Goal: Information Seeking & Learning: Learn about a topic

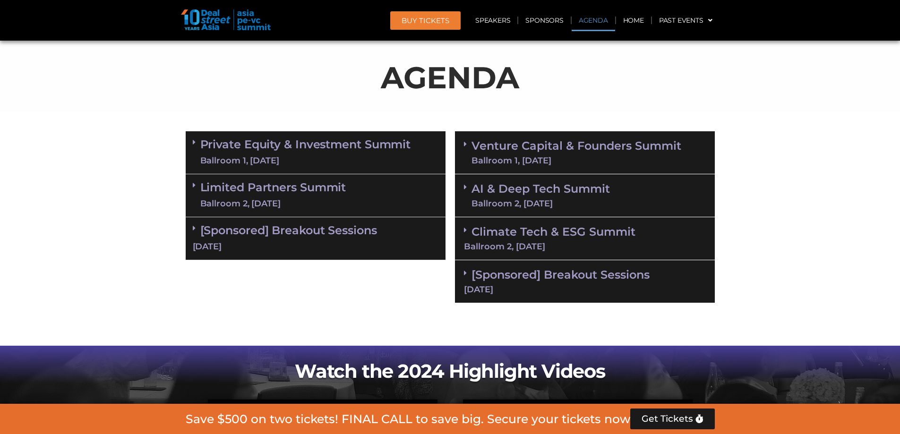
scroll to position [545, 0]
click at [200, 147] on link "Private Equity & Investment Summit Ballroom 1, [DATE]" at bounding box center [305, 152] width 211 height 28
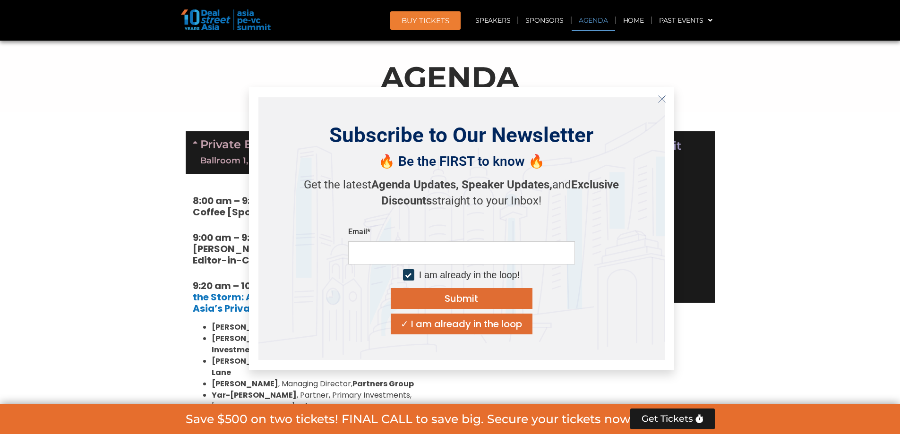
click at [664, 92] on button "Close" at bounding box center [661, 99] width 15 height 15
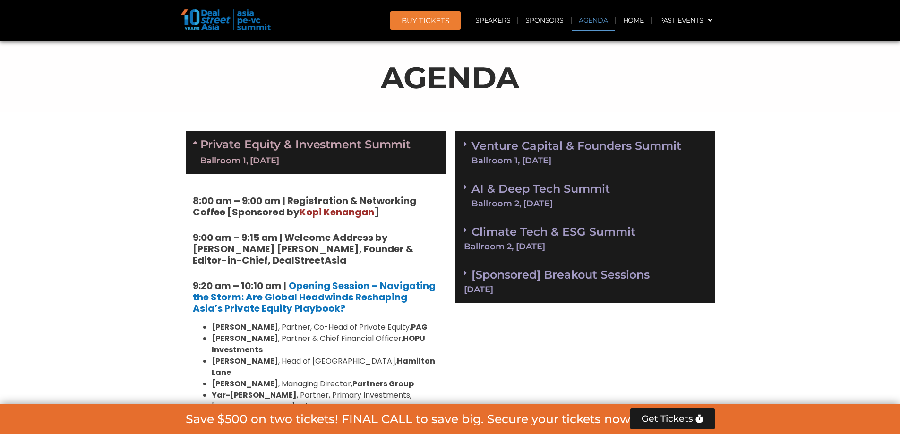
click at [472, 142] on link "Venture Capital & Founders​ Summit Ballroom 1, [DATE]" at bounding box center [576, 152] width 210 height 25
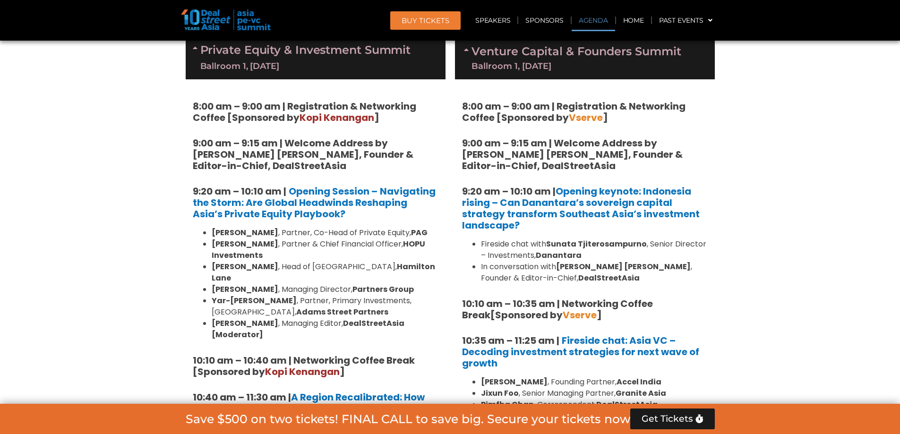
scroll to position [450, 0]
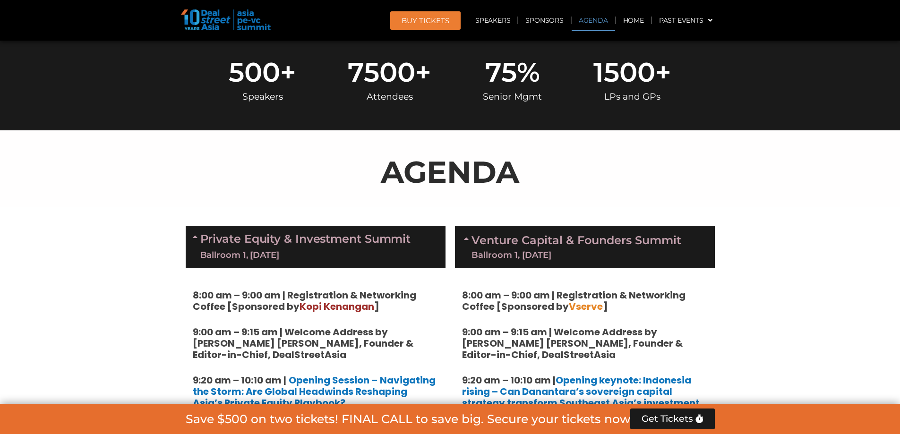
click at [473, 235] on link "Venture Capital & Founders​ Summit Ballroom 1, [DATE]" at bounding box center [576, 247] width 210 height 25
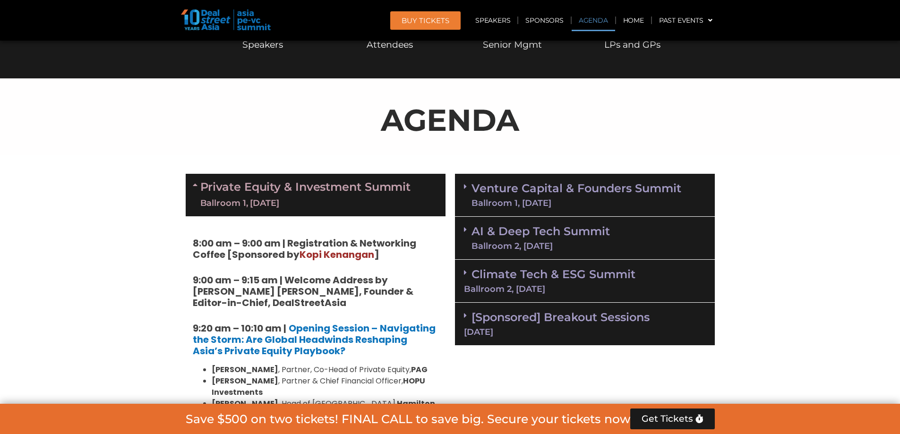
scroll to position [592, 0]
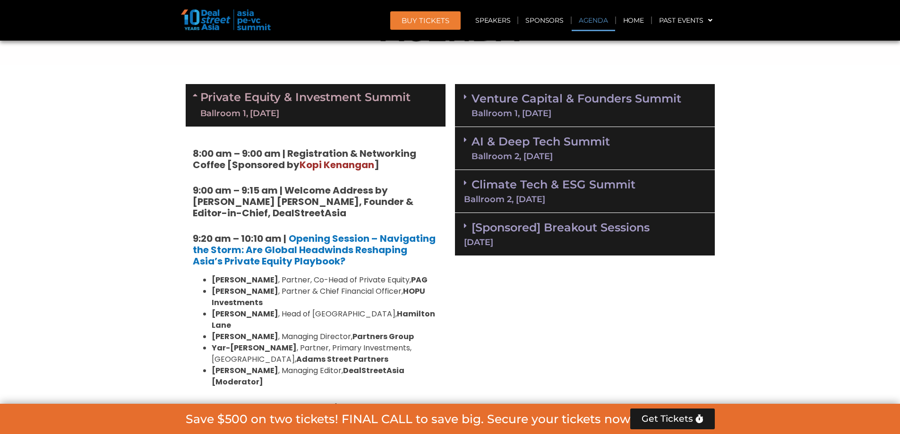
click at [464, 142] on icon at bounding box center [465, 140] width 3 height 8
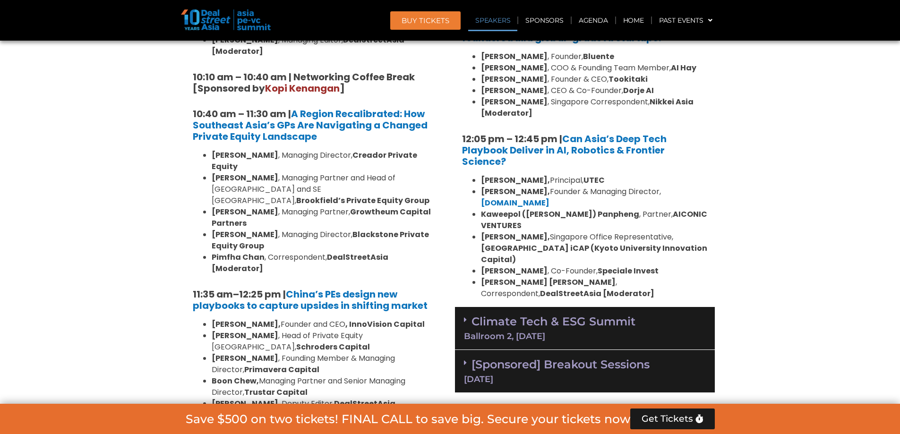
scroll to position [875, 0]
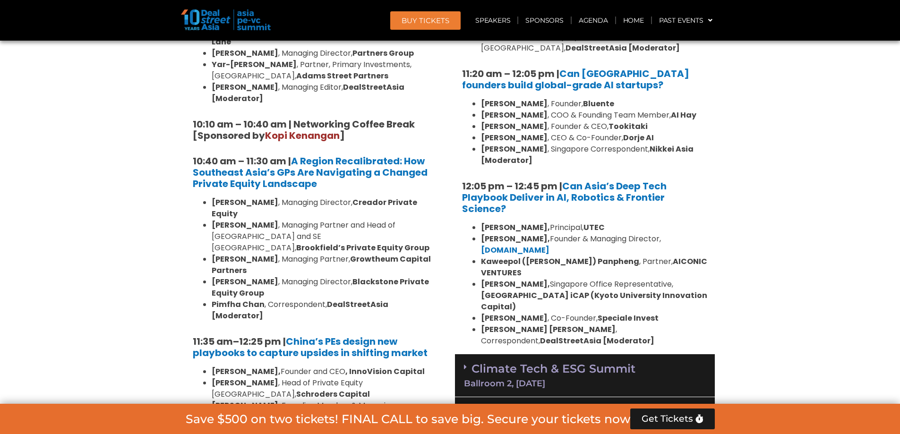
click at [469, 363] on span at bounding box center [468, 367] width 8 height 8
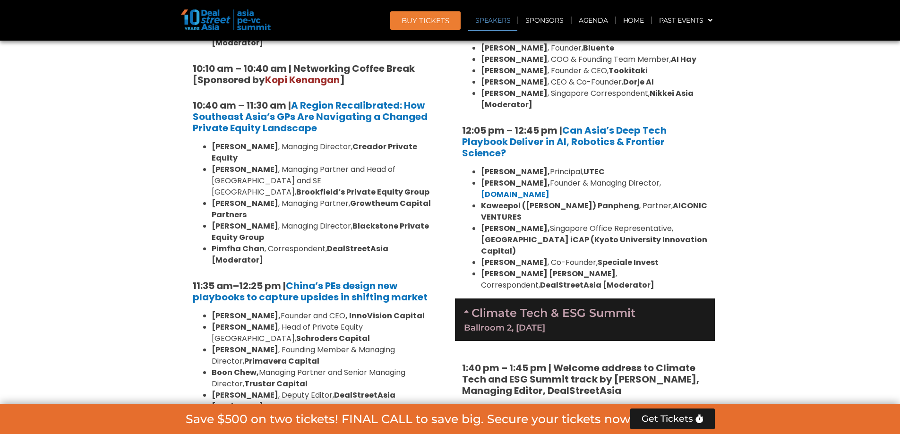
scroll to position [1017, 0]
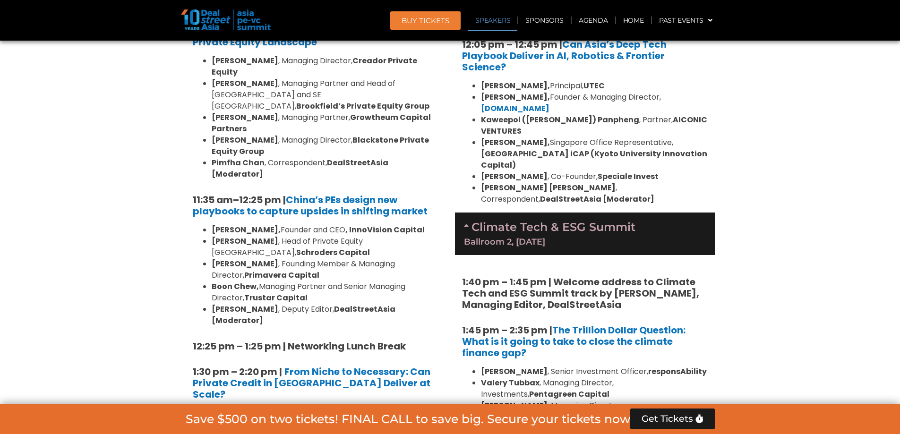
click at [458, 212] on div "Climate Tech & ESG Summit Ballroom 2, [DATE]" at bounding box center [585, 233] width 260 height 42
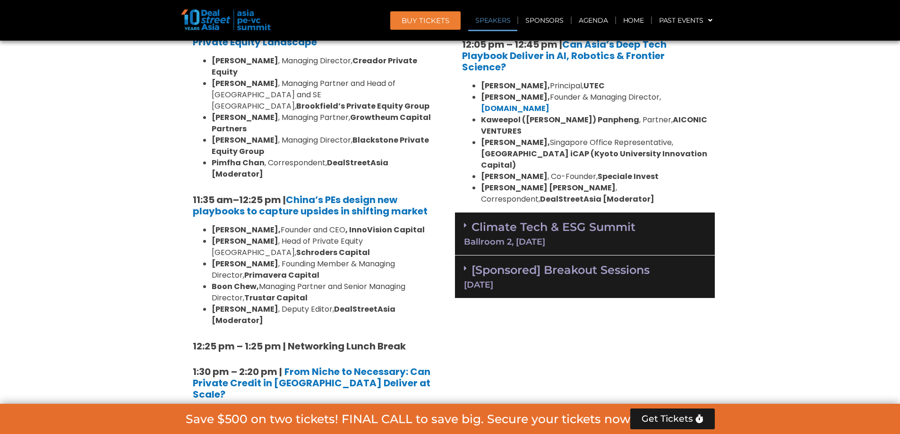
click at [457, 255] on div "[Sponsored] Breakout Sessions [DATE]" at bounding box center [585, 276] width 260 height 43
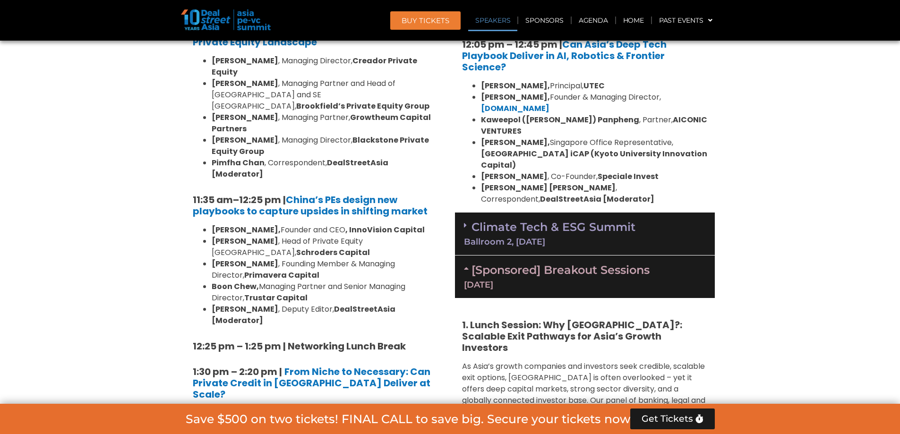
click at [457, 255] on div "[Sponsored] Breakout Sessions [DATE]" at bounding box center [585, 276] width 260 height 42
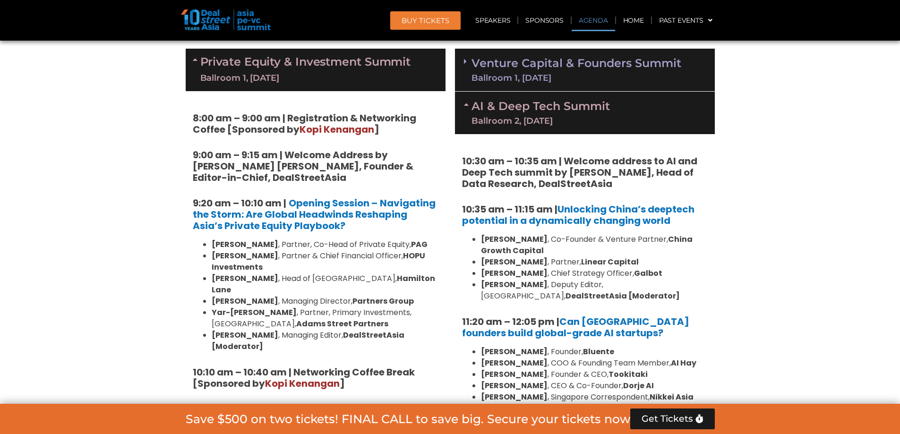
scroll to position [545, 0]
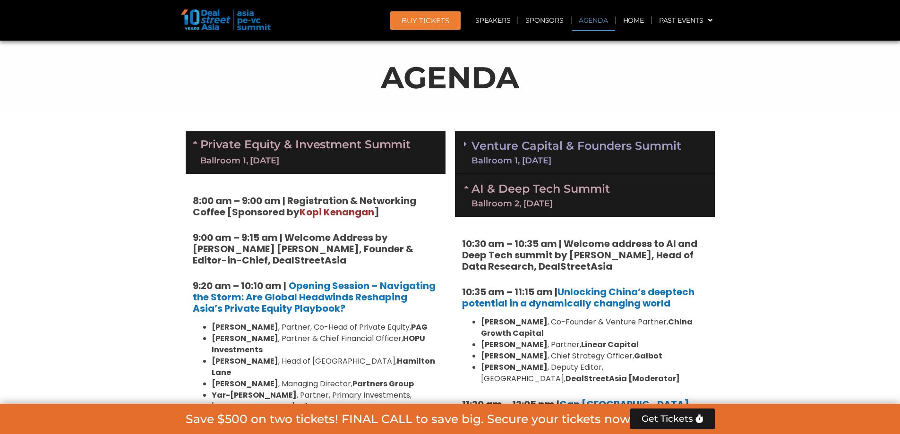
click at [465, 154] on span at bounding box center [468, 152] width 8 height 25
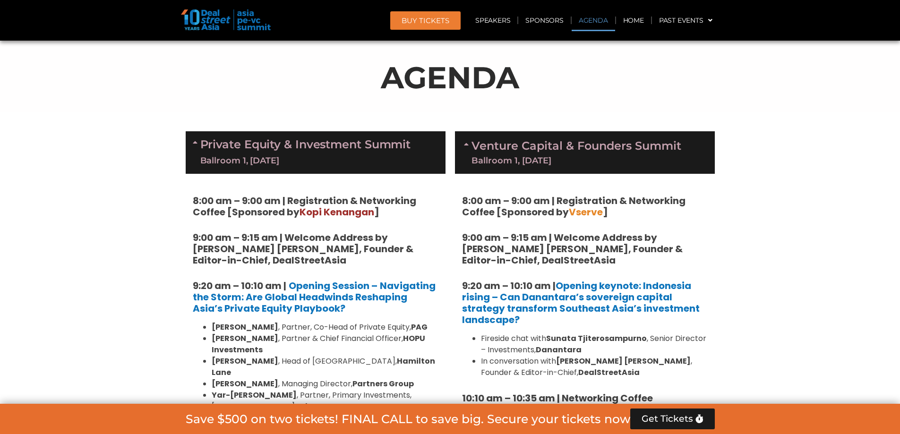
click at [674, 250] on h5 "9:00 am – 9:15 am | Welcome Address by [PERSON_NAME] [PERSON_NAME], Founder & E…" at bounding box center [585, 249] width 246 height 34
click at [526, 239] on strong "9:00 am – 9:15 am | Welcome Address by [PERSON_NAME] [PERSON_NAME], Founder & E…" at bounding box center [572, 249] width 221 height 36
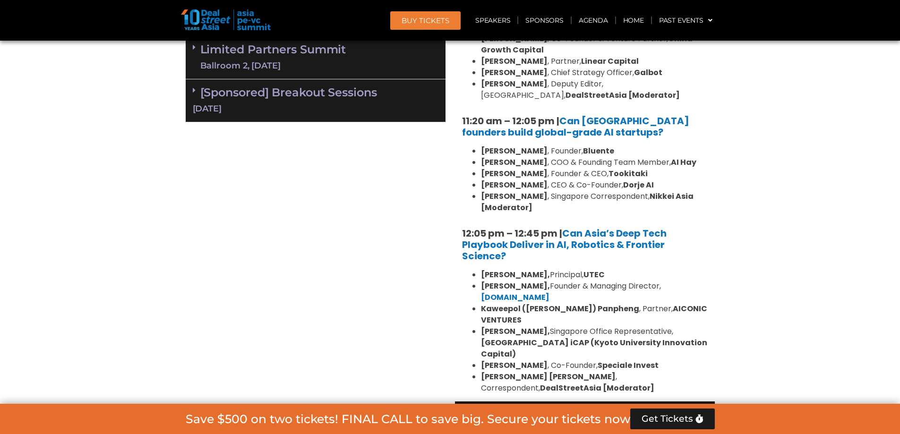
scroll to position [2198, 0]
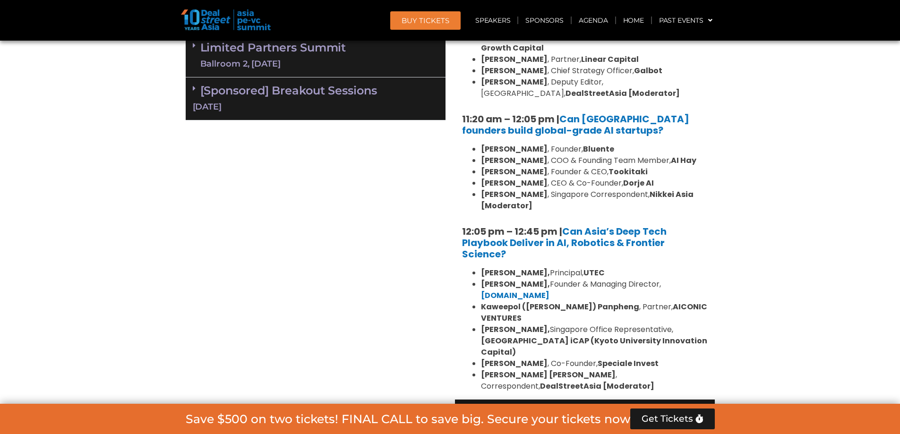
click at [632, 407] on link "Climate Tech & ESG Summit Ballroom 2, [DATE]" at bounding box center [585, 420] width 242 height 26
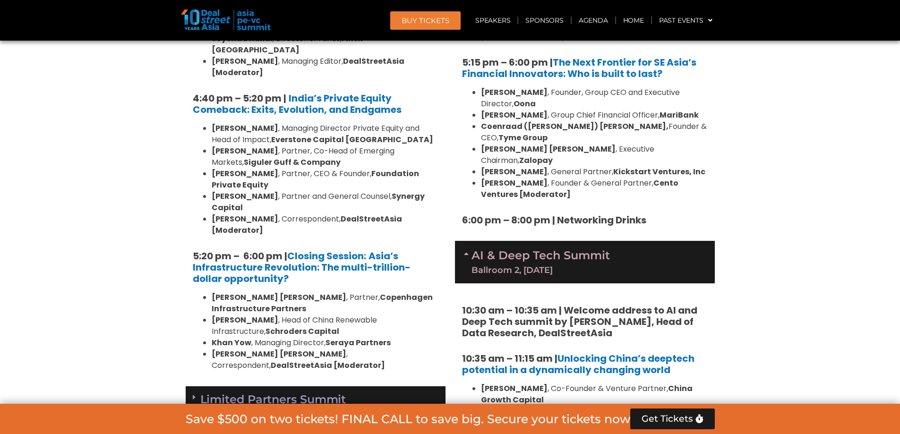
scroll to position [1867, 0]
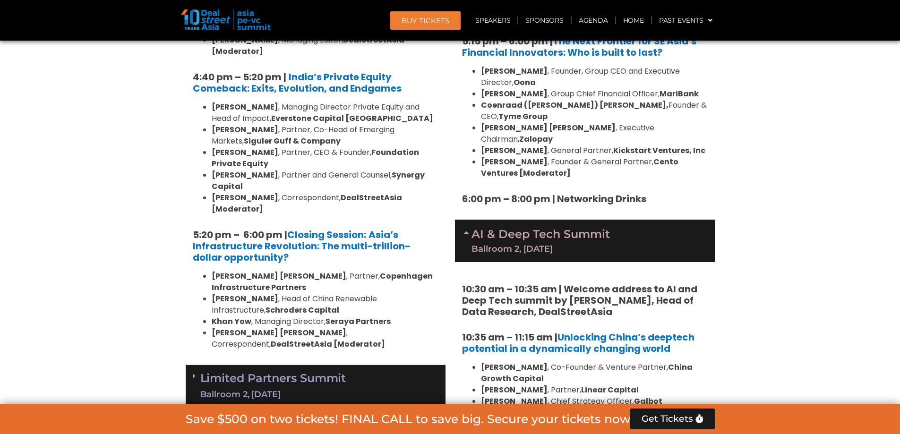
click at [193, 372] on span at bounding box center [197, 386] width 8 height 28
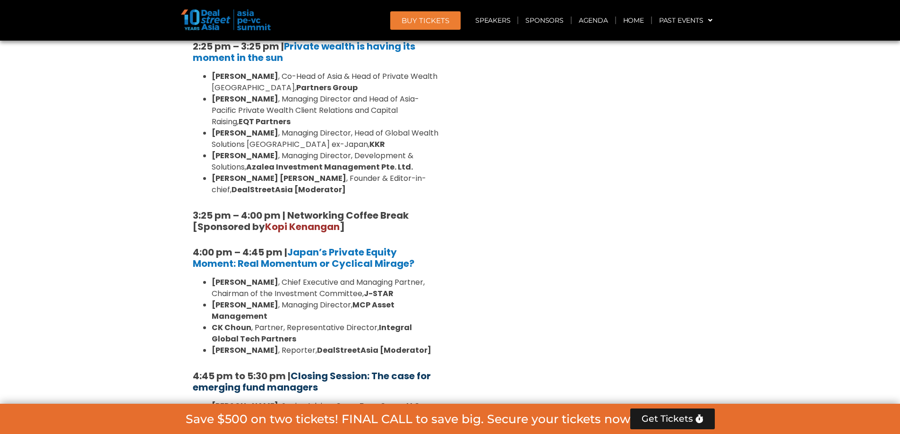
scroll to position [2859, 0]
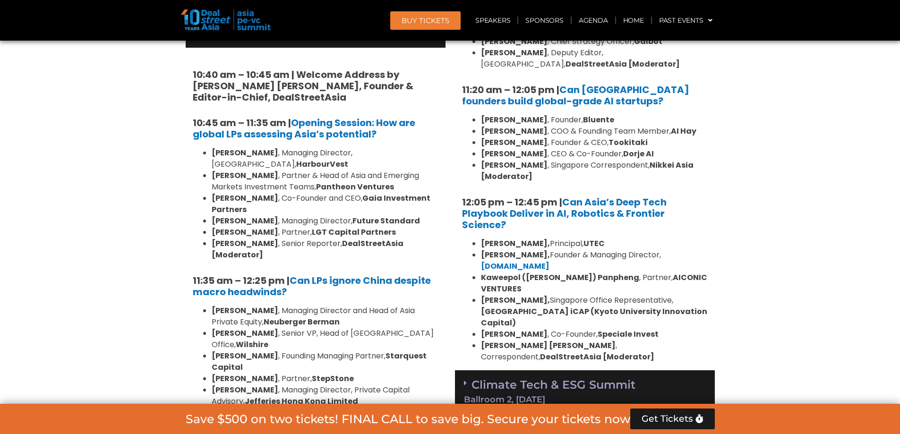
scroll to position [2267, 0]
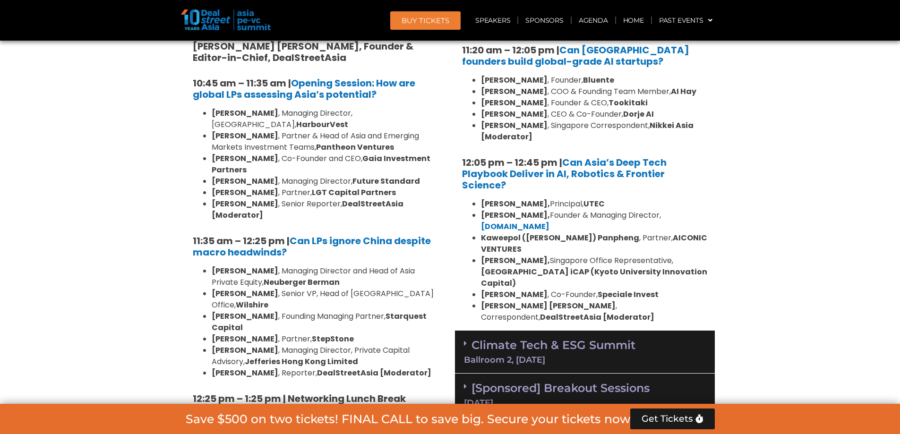
click at [639, 399] on div "[DATE]" at bounding box center [585, 403] width 242 height 8
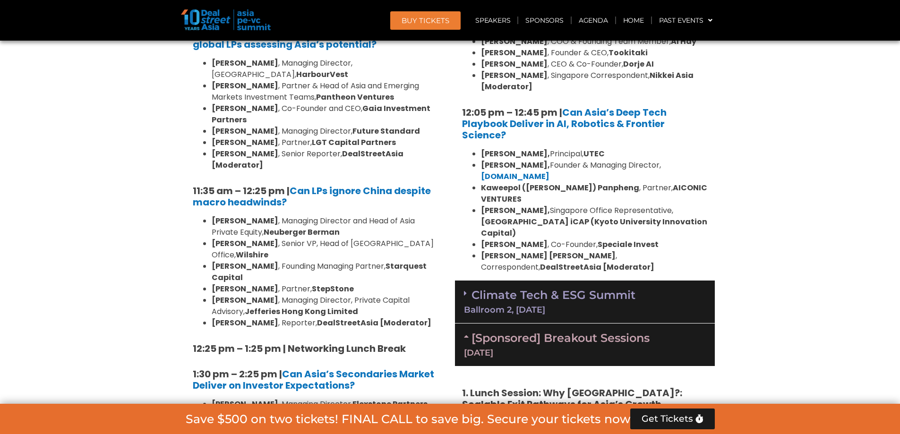
scroll to position [2314, 0]
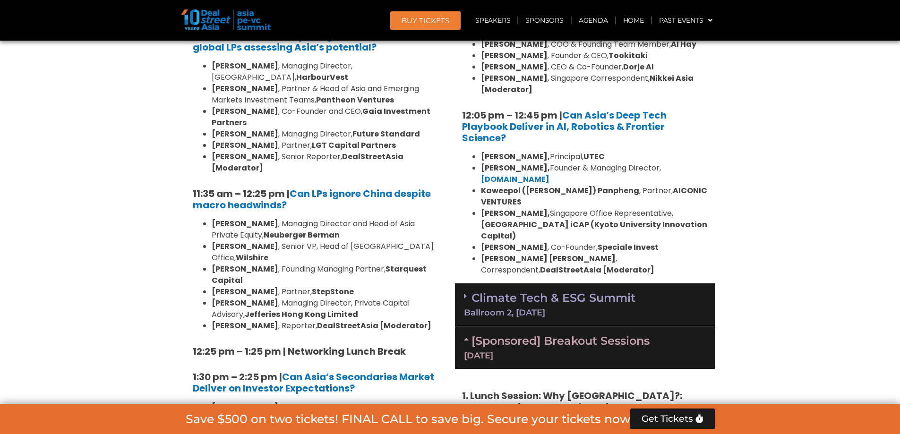
click at [620, 326] on div "[Sponsored] Breakout Sessions [DATE]" at bounding box center [585, 347] width 260 height 42
click at [611, 291] on link "Climate Tech & ESG Summit Ballroom 2, [DATE]" at bounding box center [585, 304] width 242 height 26
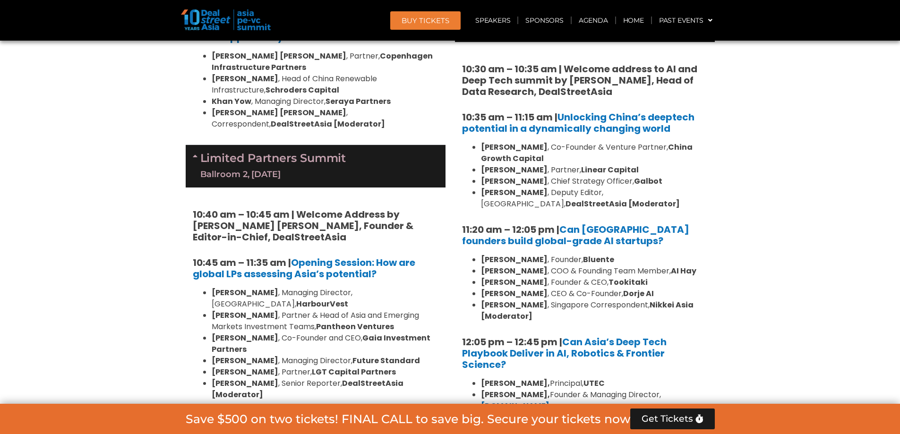
scroll to position [2078, 0]
